Goal: Ask a question

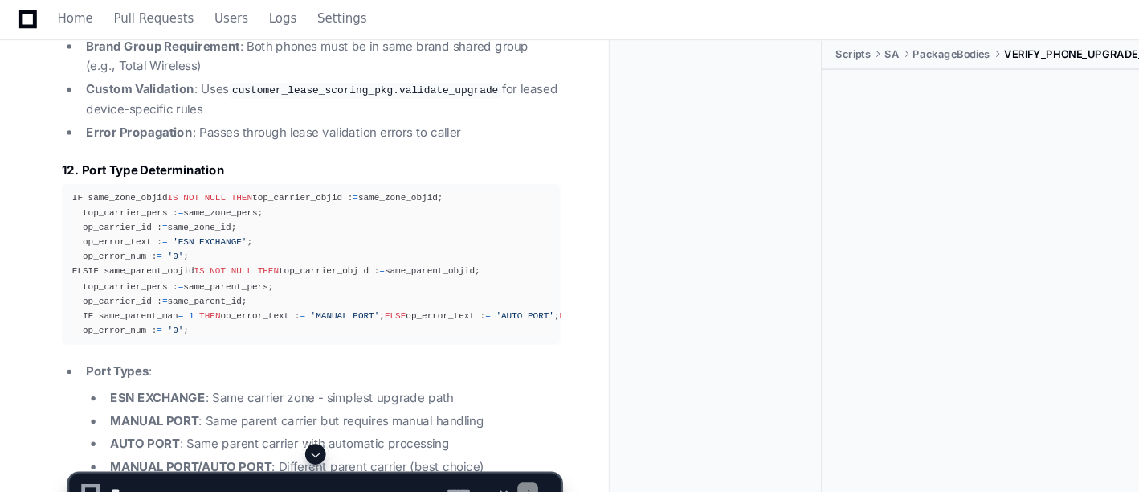
scroll to position [7772, 0]
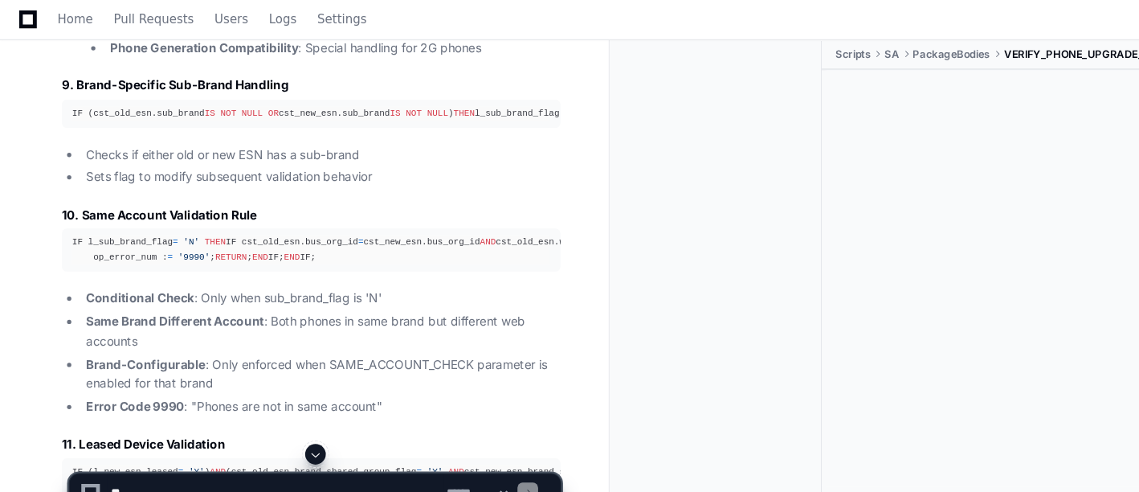
scroll to position [7201, 0]
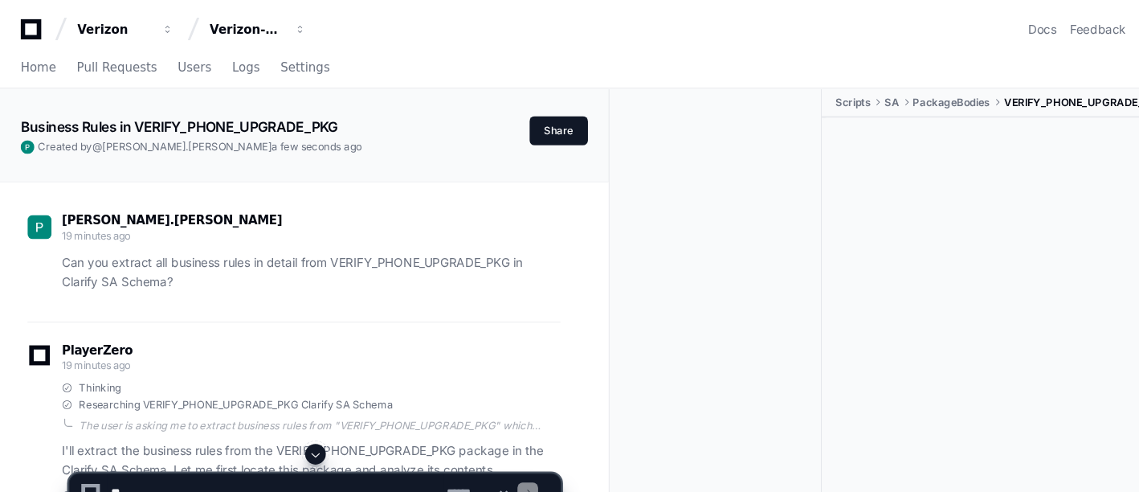
drag, startPoint x: 234, startPoint y: 27, endPoint x: 378, endPoint y: 37, distance: 144.9
click at [234, 27] on div "Verizon-Clarify-Order-Management" at bounding box center [230, 27] width 69 height 16
click at [259, 26] on div "Verizon-Clarify-Order-Management" at bounding box center [230, 27] width 69 height 16
click at [270, 26] on button "Verizon-Clarify-Order-Management" at bounding box center [241, 27] width 103 height 29
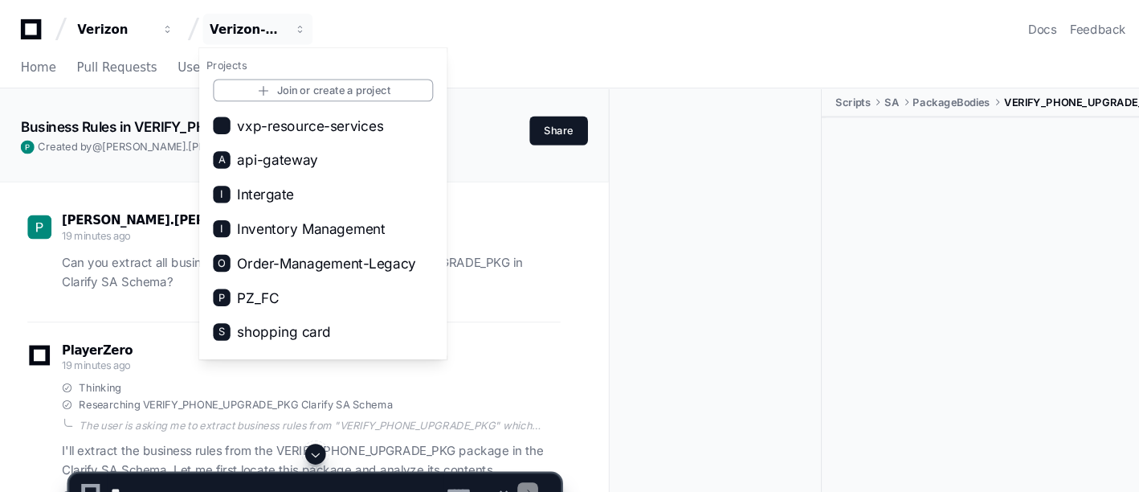
click at [333, 27] on div "Verizon Verizon-Clarify-Order-Management Projects Join or create a project vxp-…" at bounding box center [569, 27] width 1100 height 29
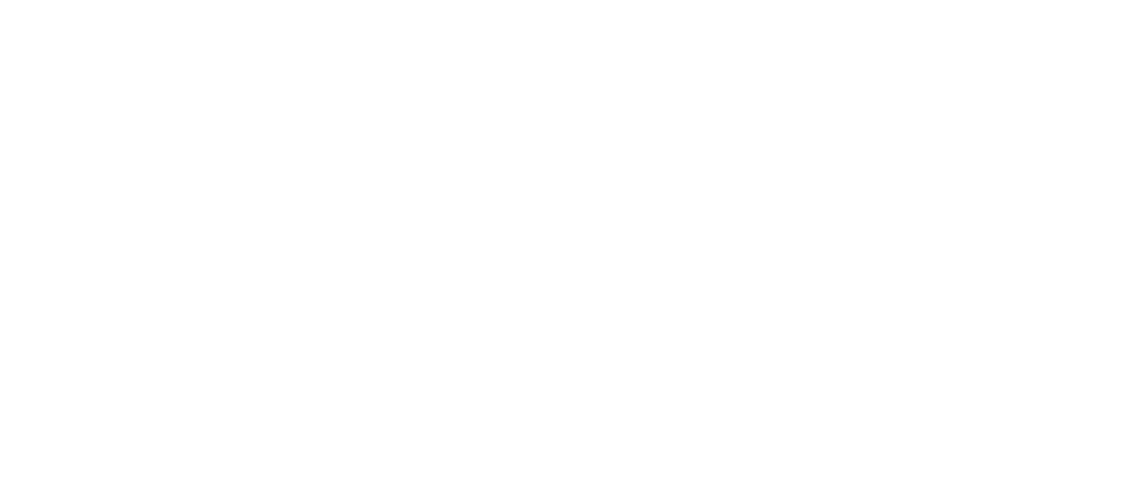
click at [471, 0] on html at bounding box center [571, 0] width 1142 height 0
